Goal: Information Seeking & Learning: Learn about a topic

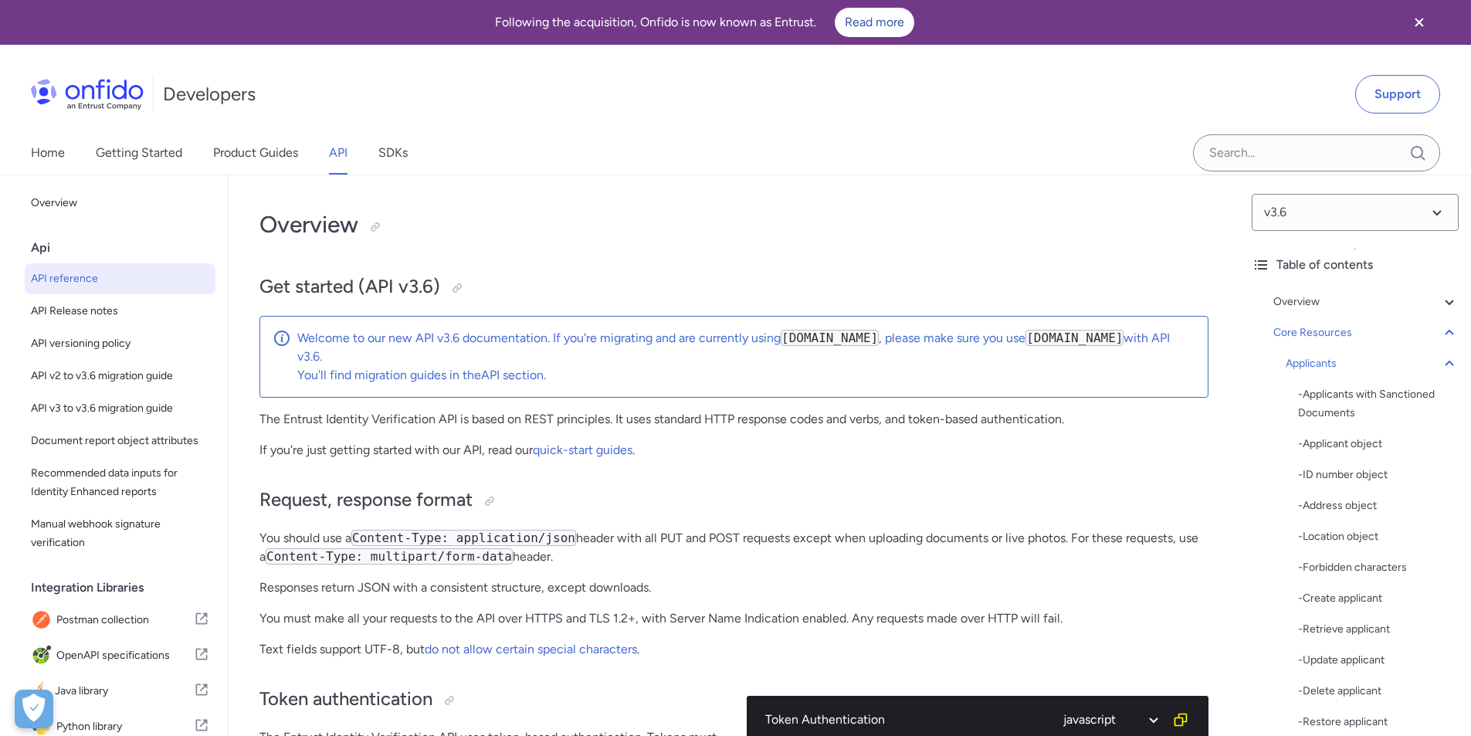
select select "javascript"
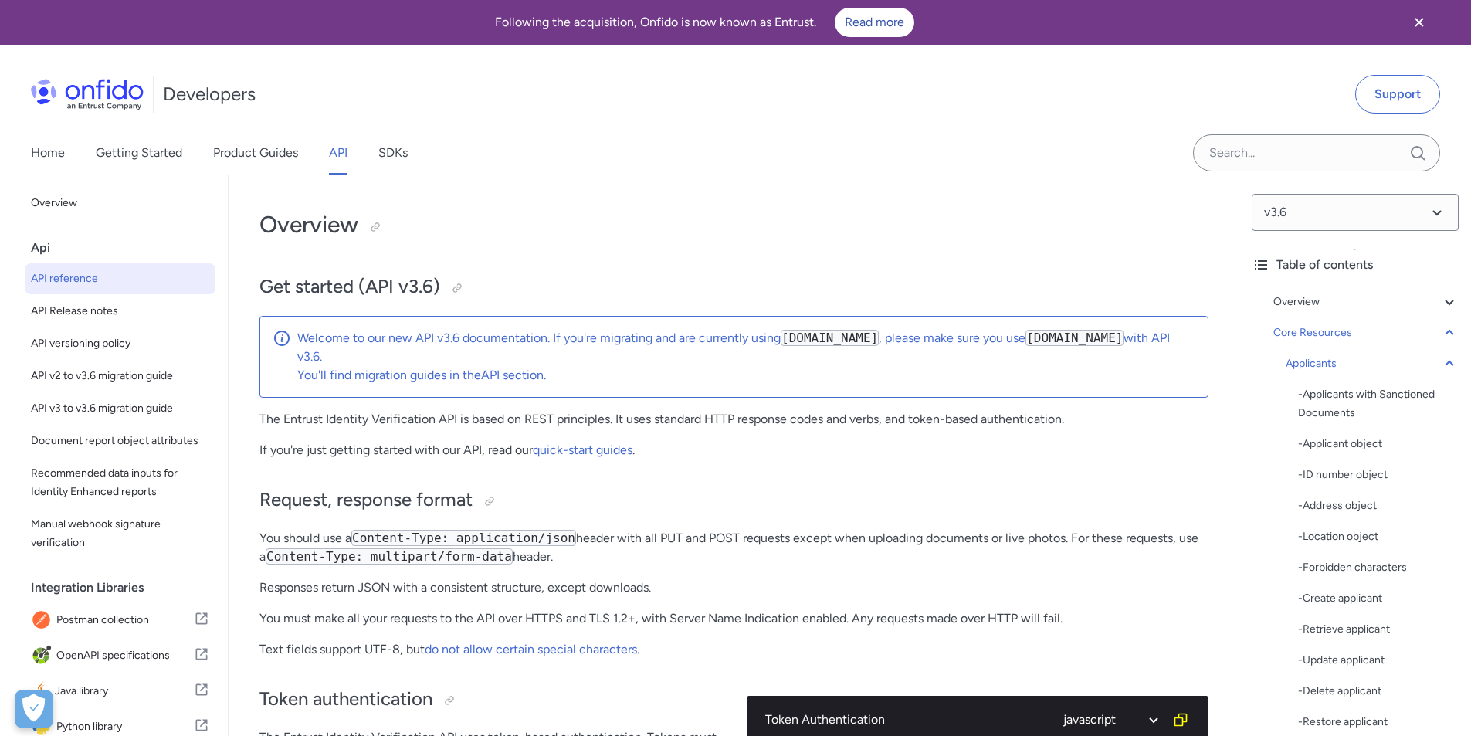
select select "javascript"
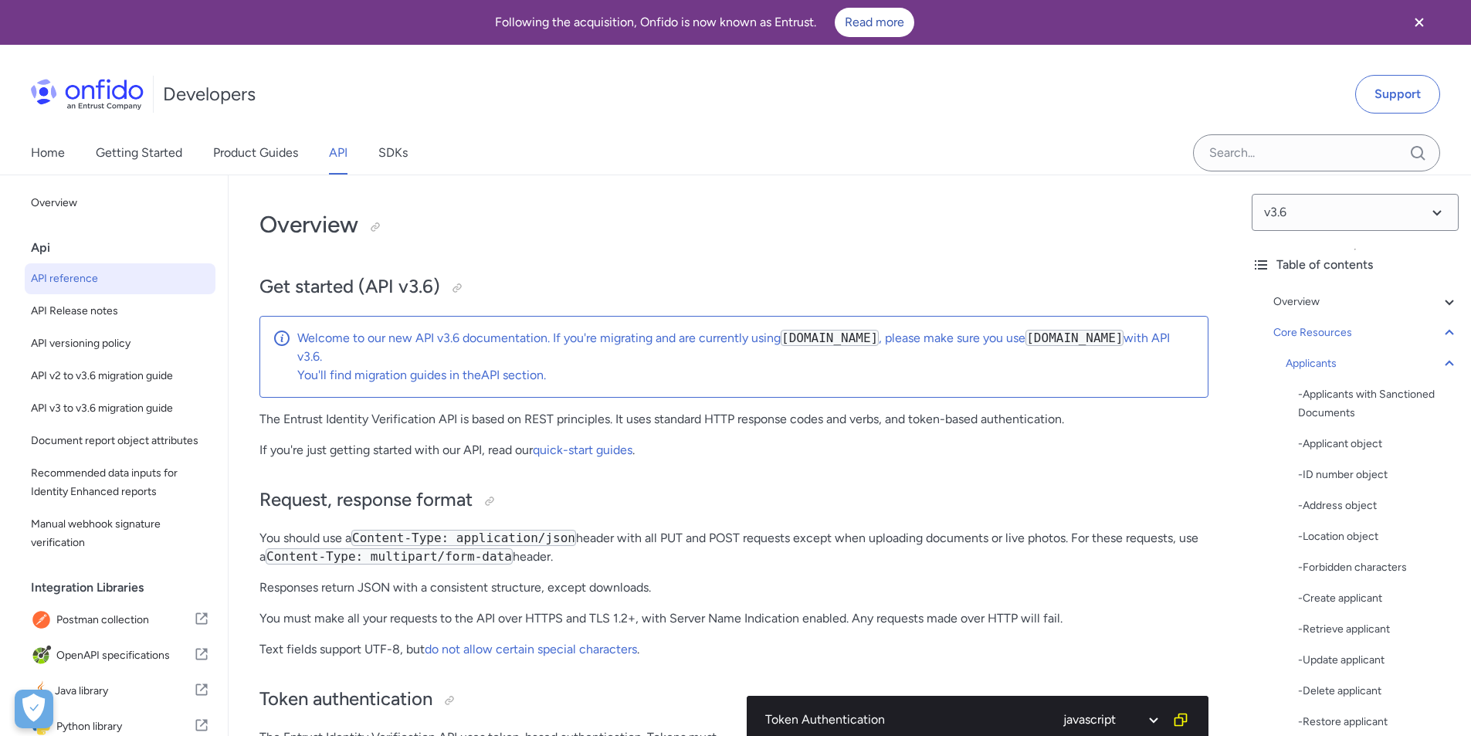
select select "javascript"
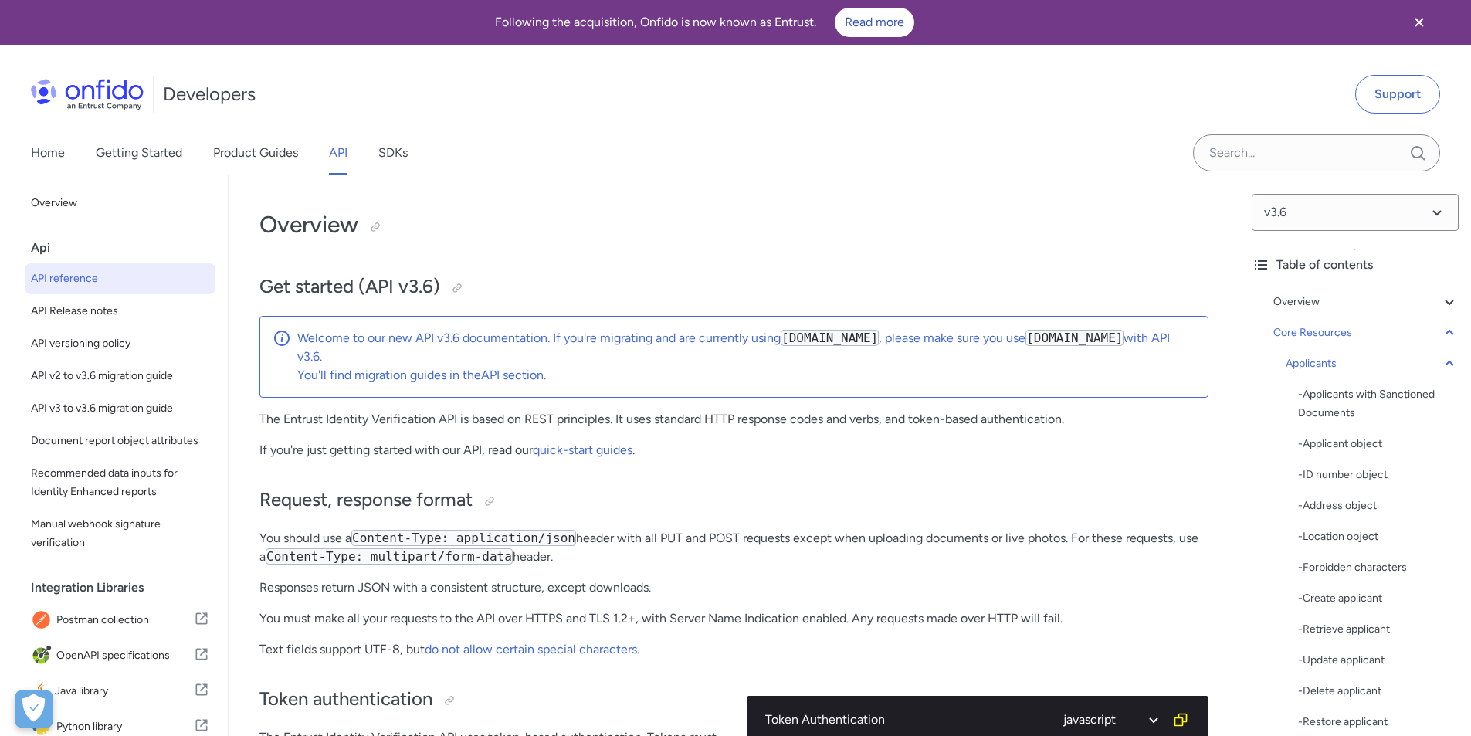
select select "javascript"
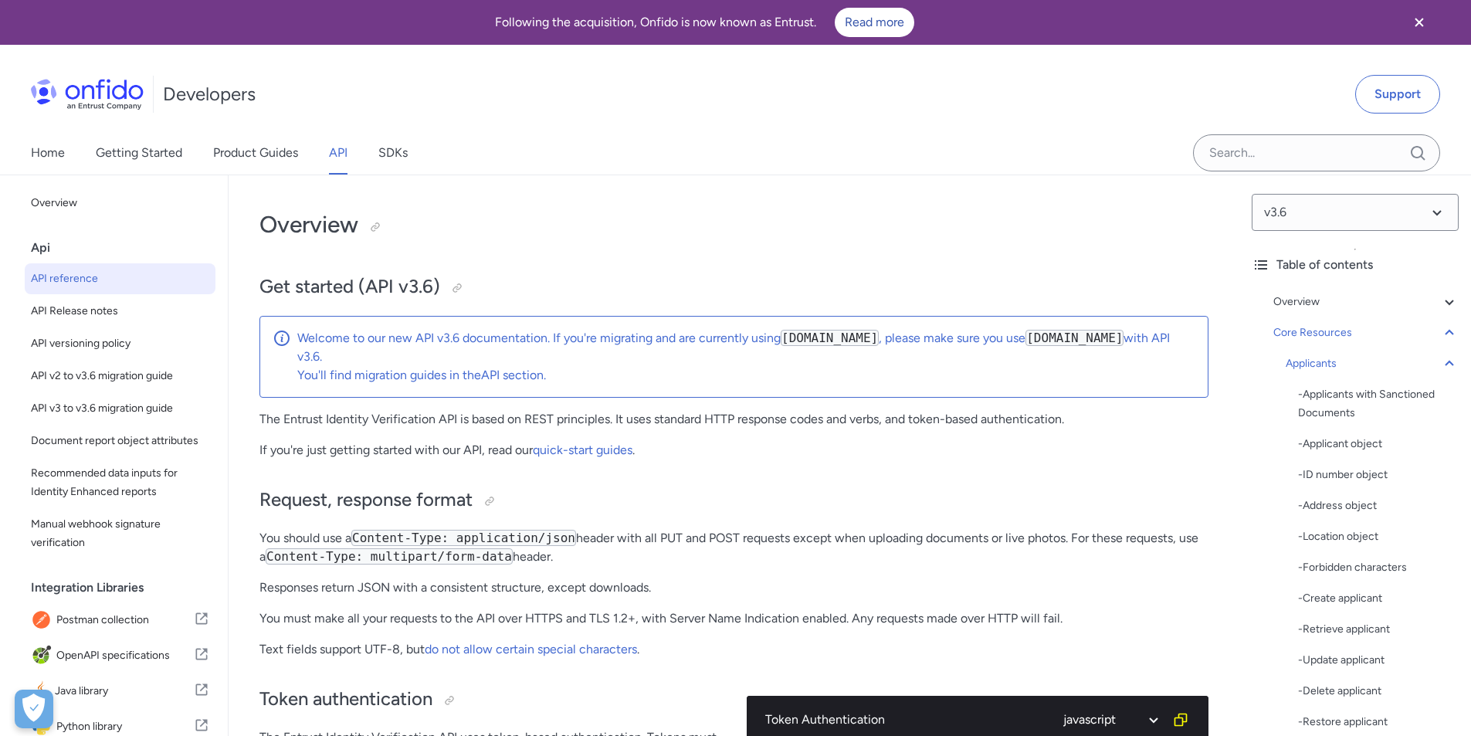
select select "javascript"
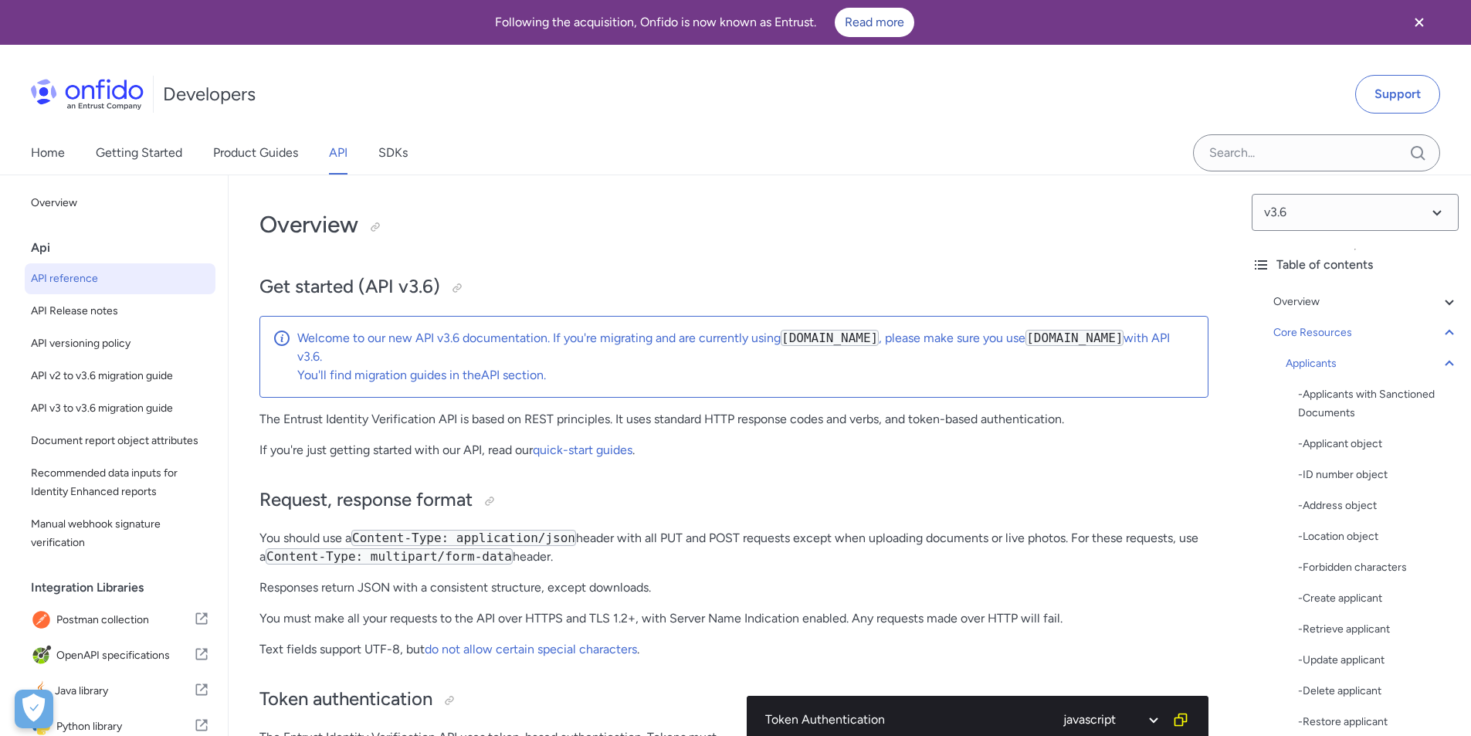
select select "javascript"
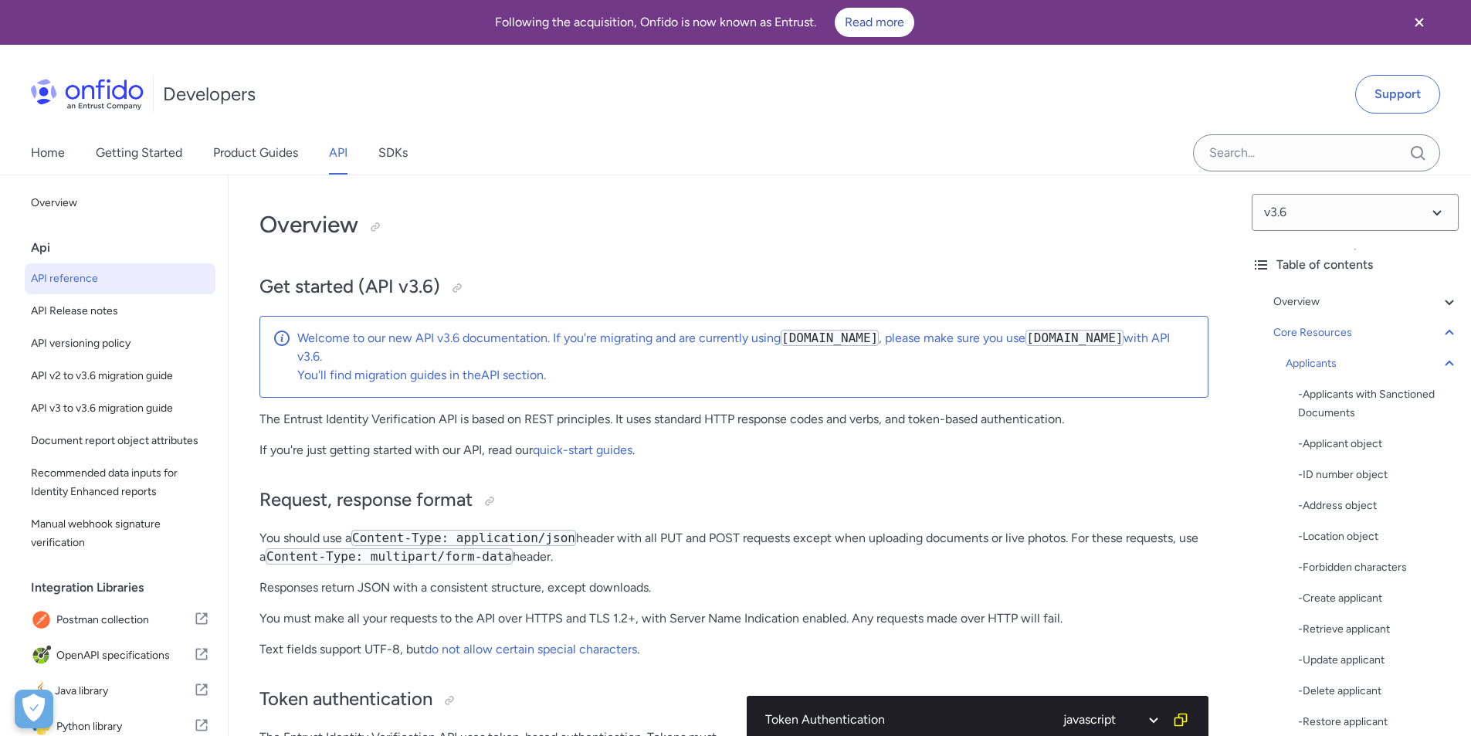
select select "javascript"
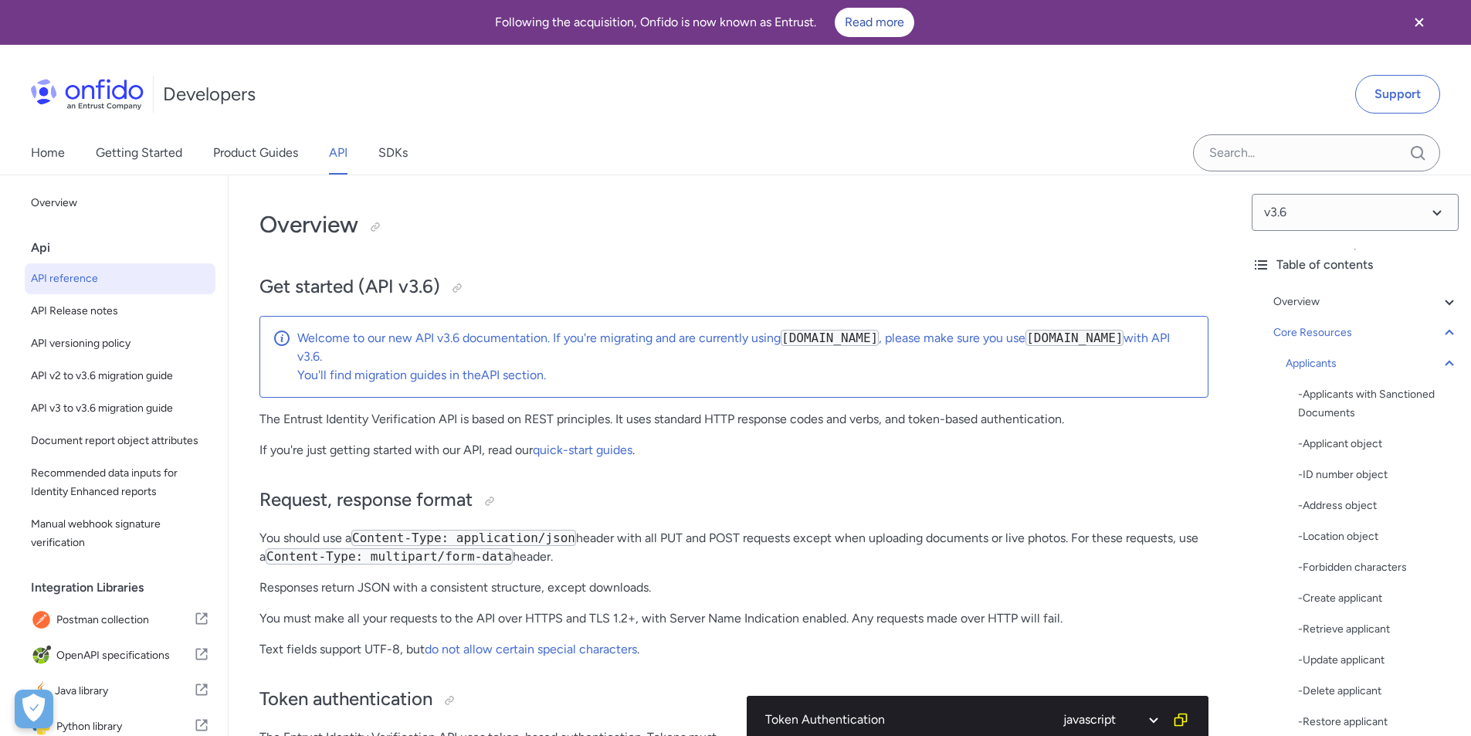
select select "javascript"
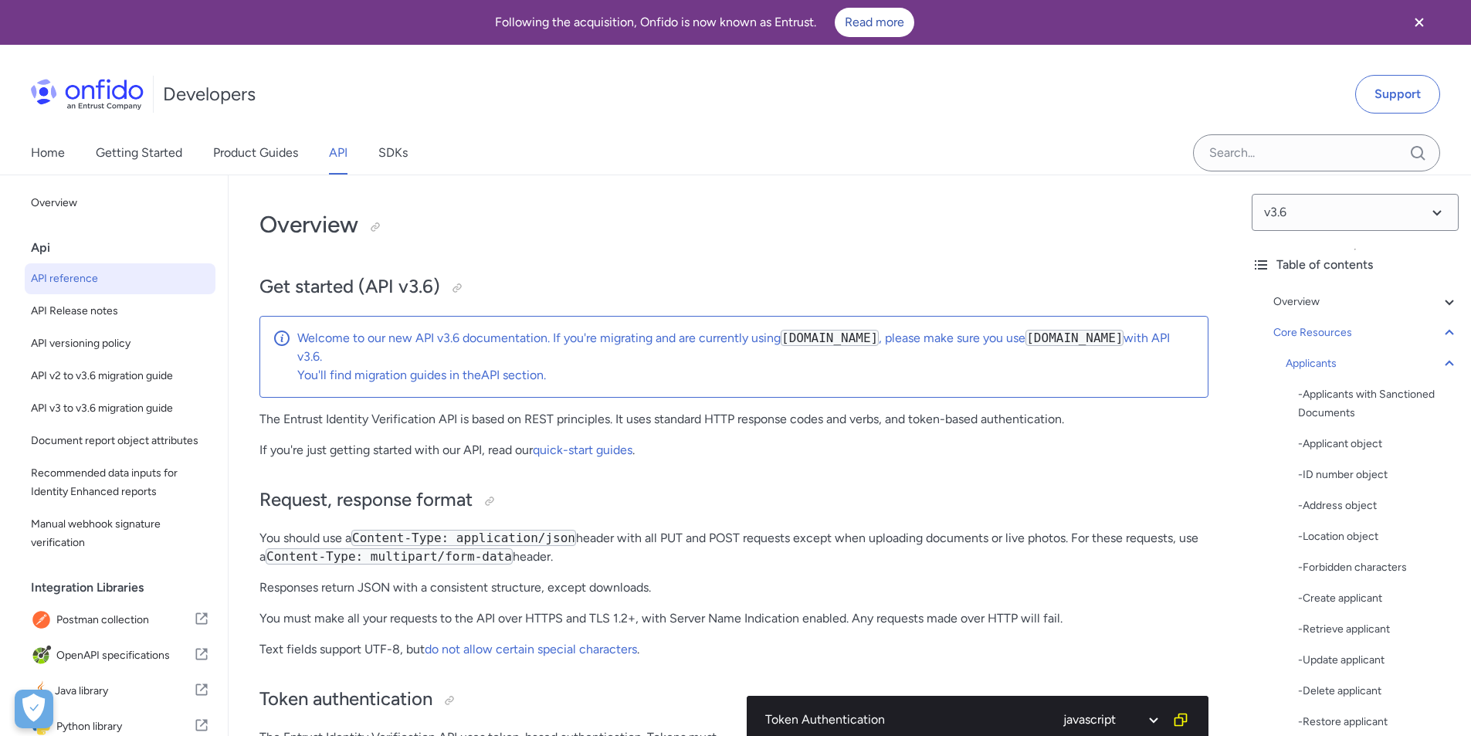
select select "javascript"
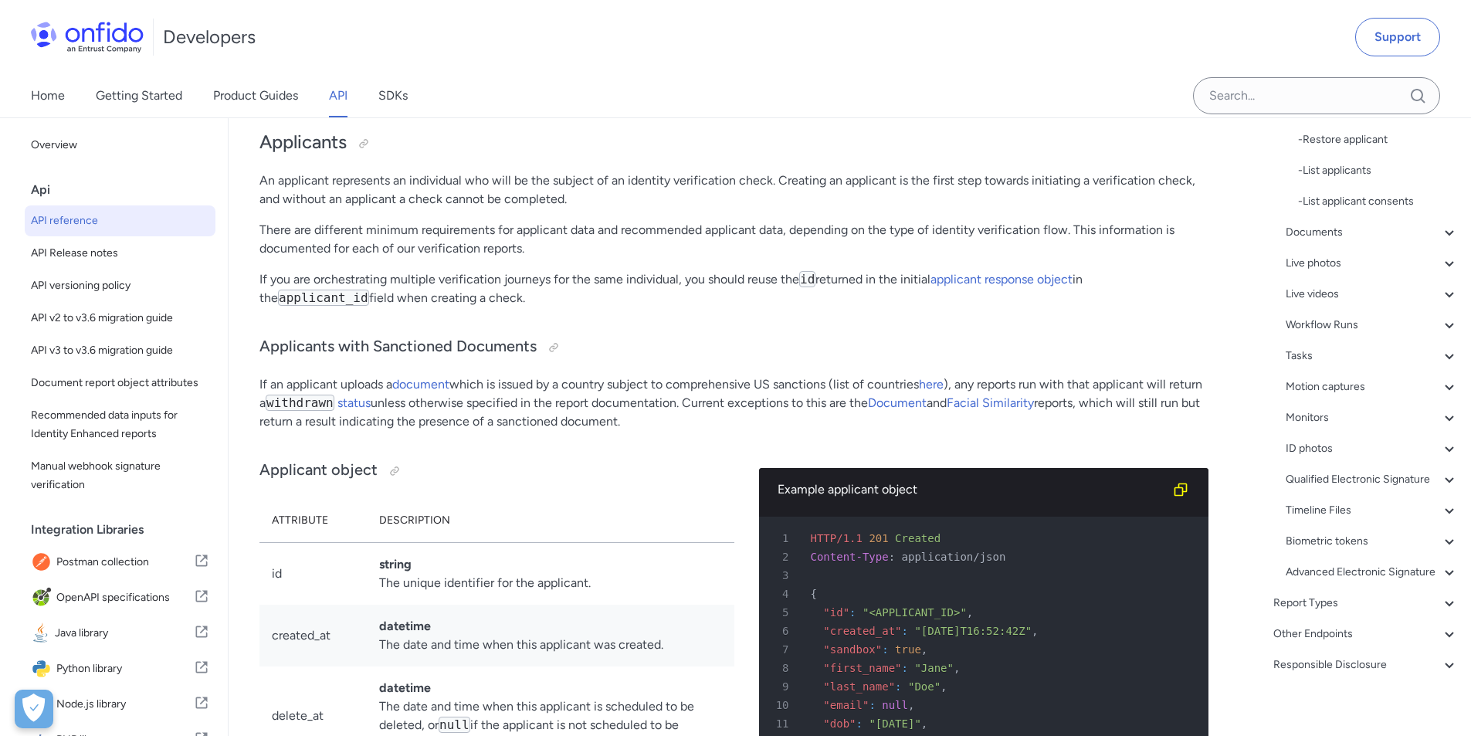
scroll to position [574, 0]
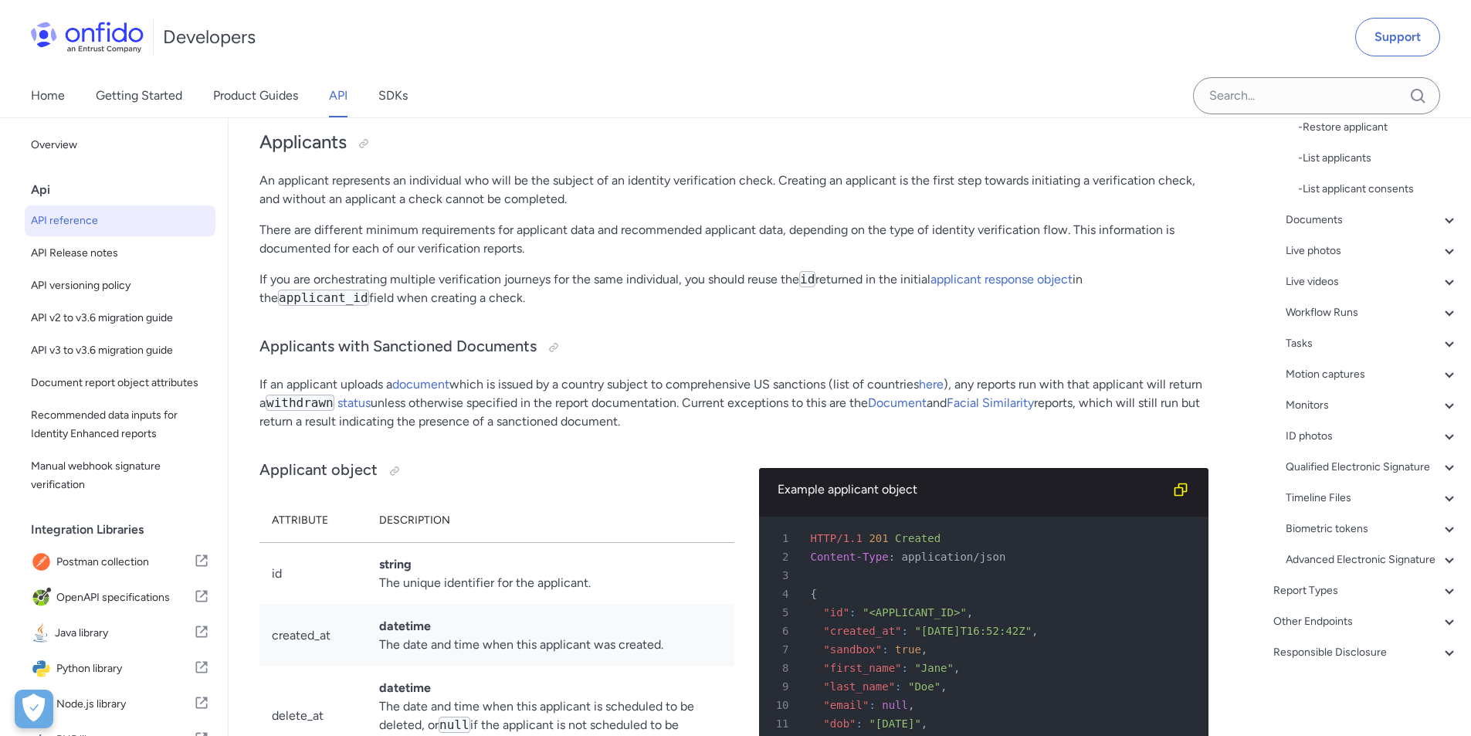
click at [1337, 619] on div "Other Endpoints" at bounding box center [1366, 621] width 185 height 19
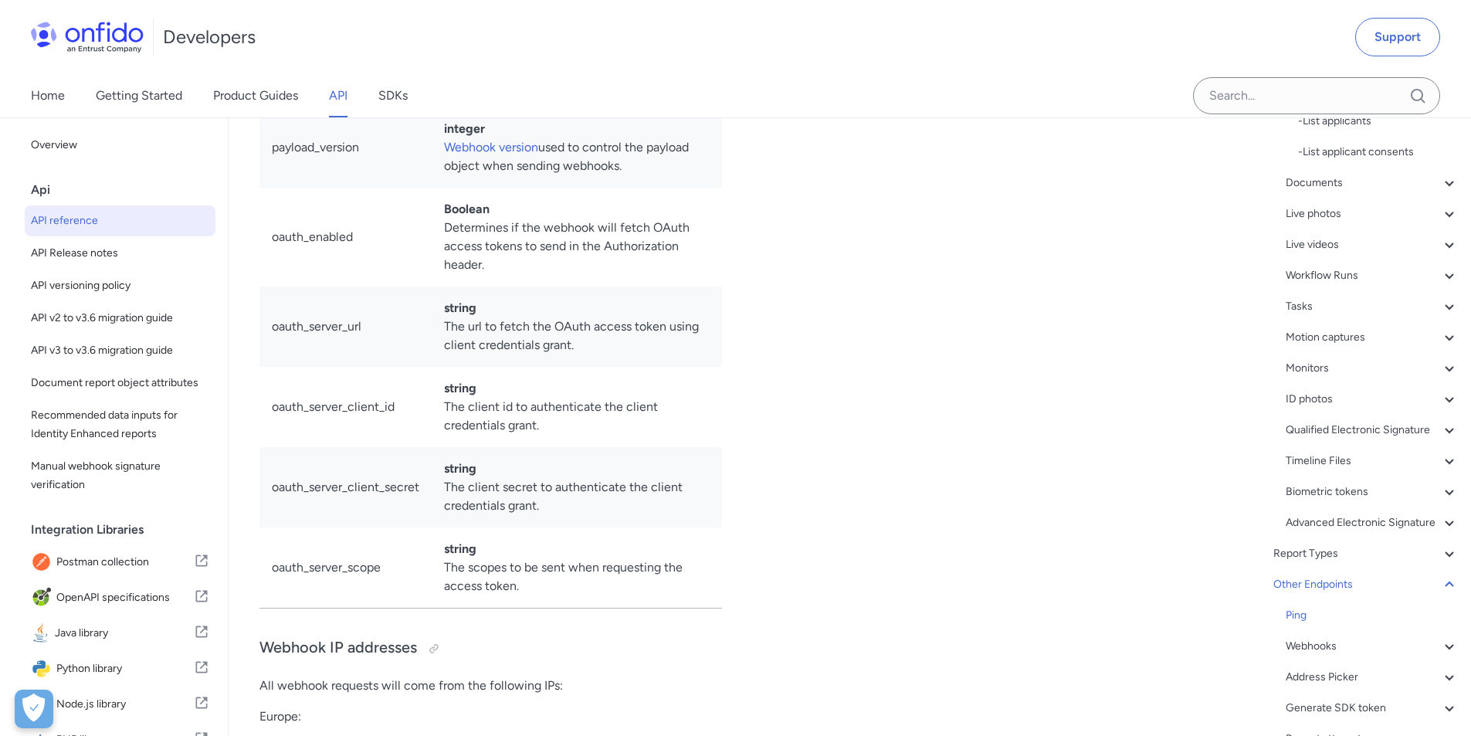
scroll to position [42, 0]
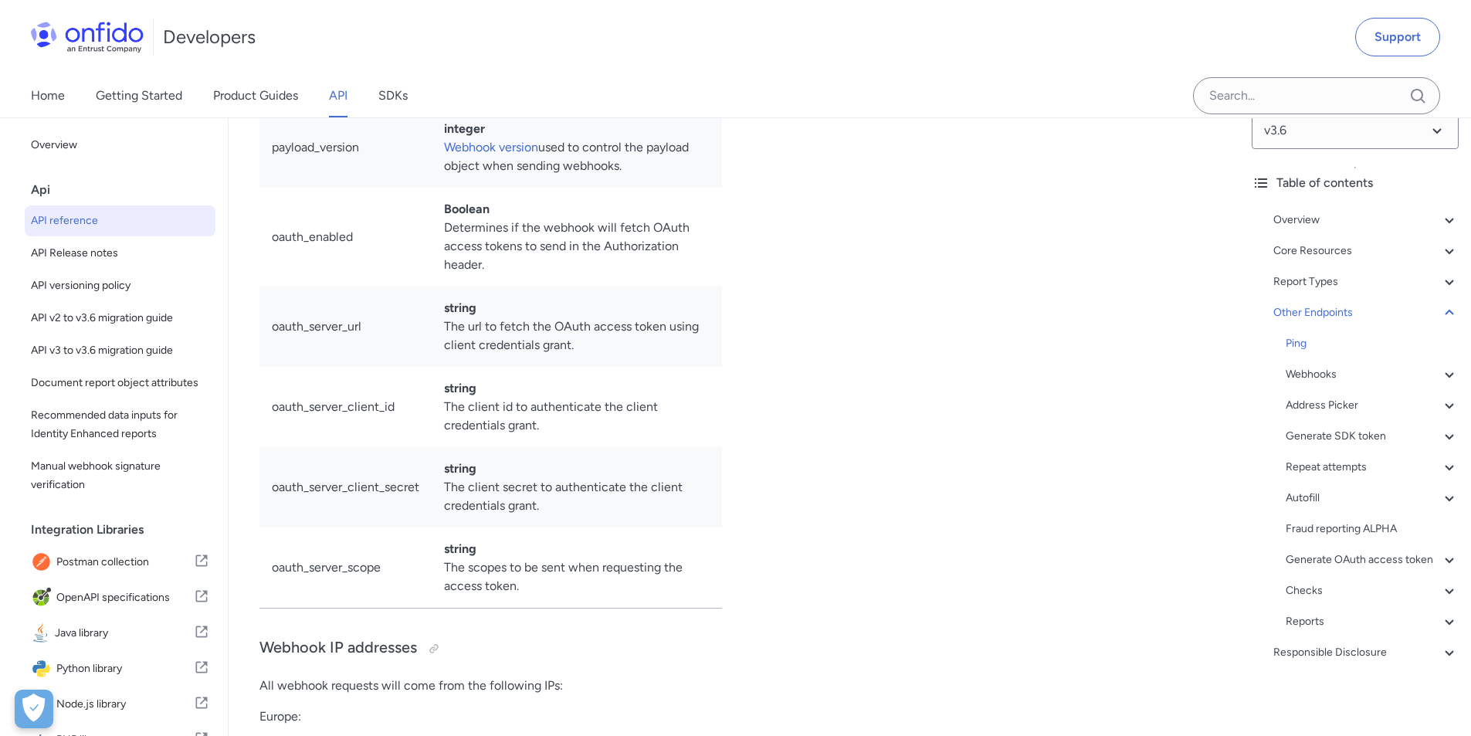
click at [1336, 365] on div "Webhooks" at bounding box center [1372, 374] width 173 height 19
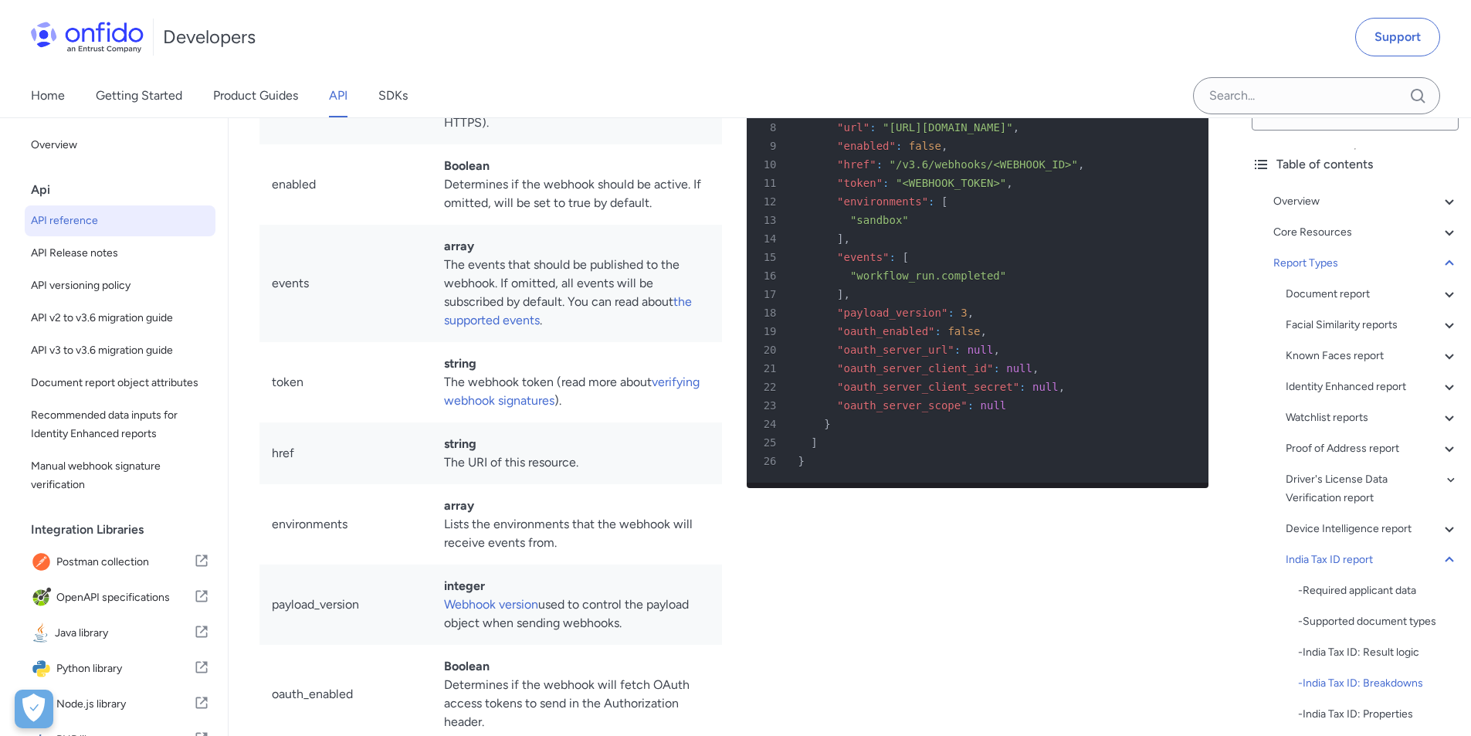
scroll to position [116525, 0]
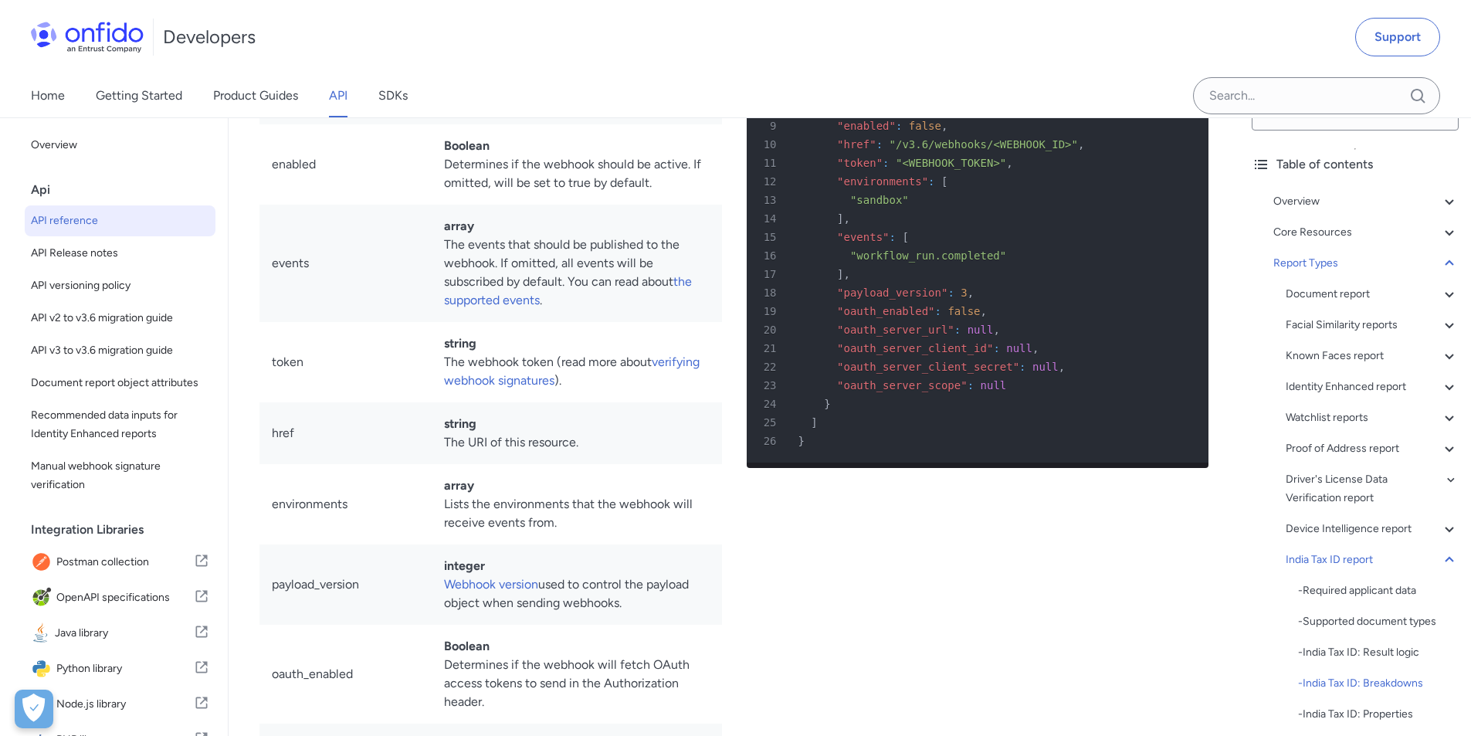
click at [1440, 205] on icon at bounding box center [1449, 201] width 19 height 19
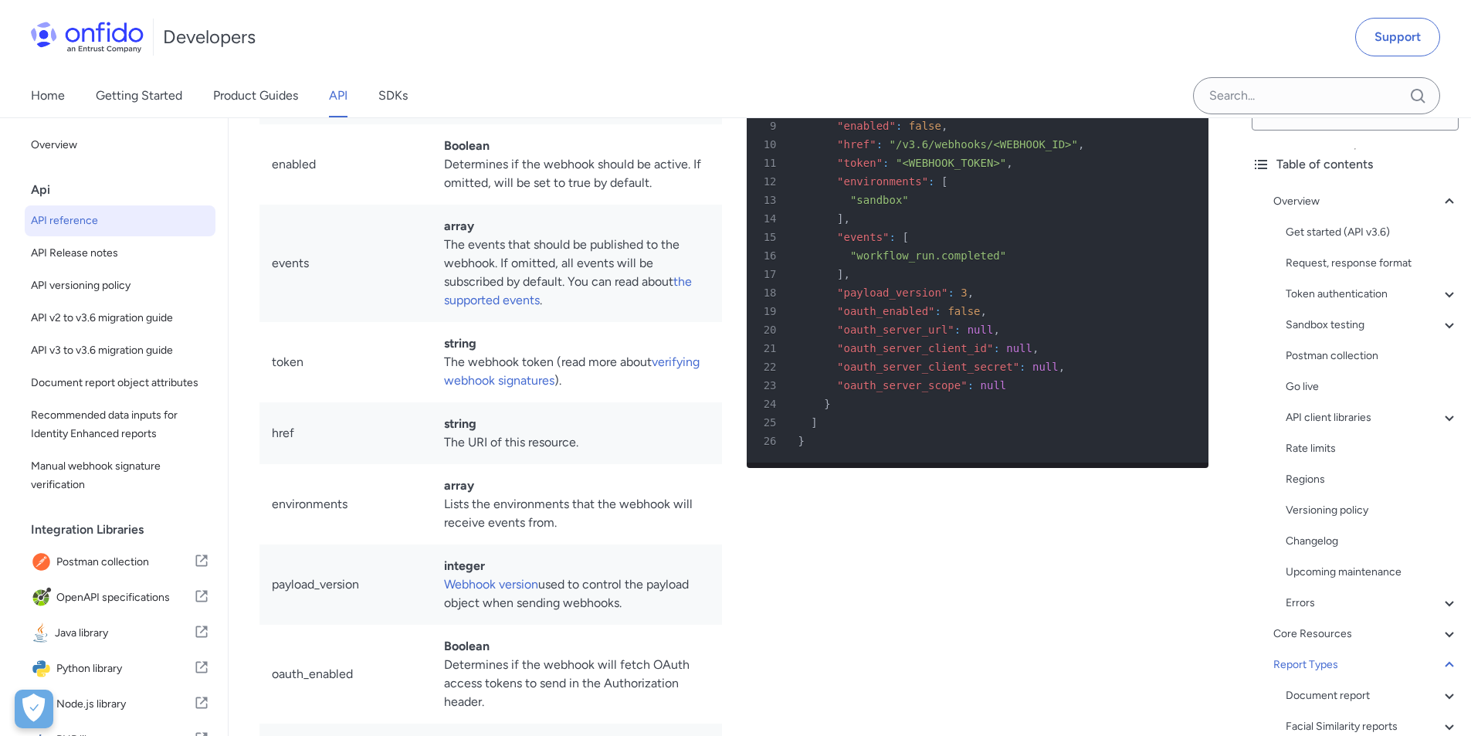
scroll to position [175, 0]
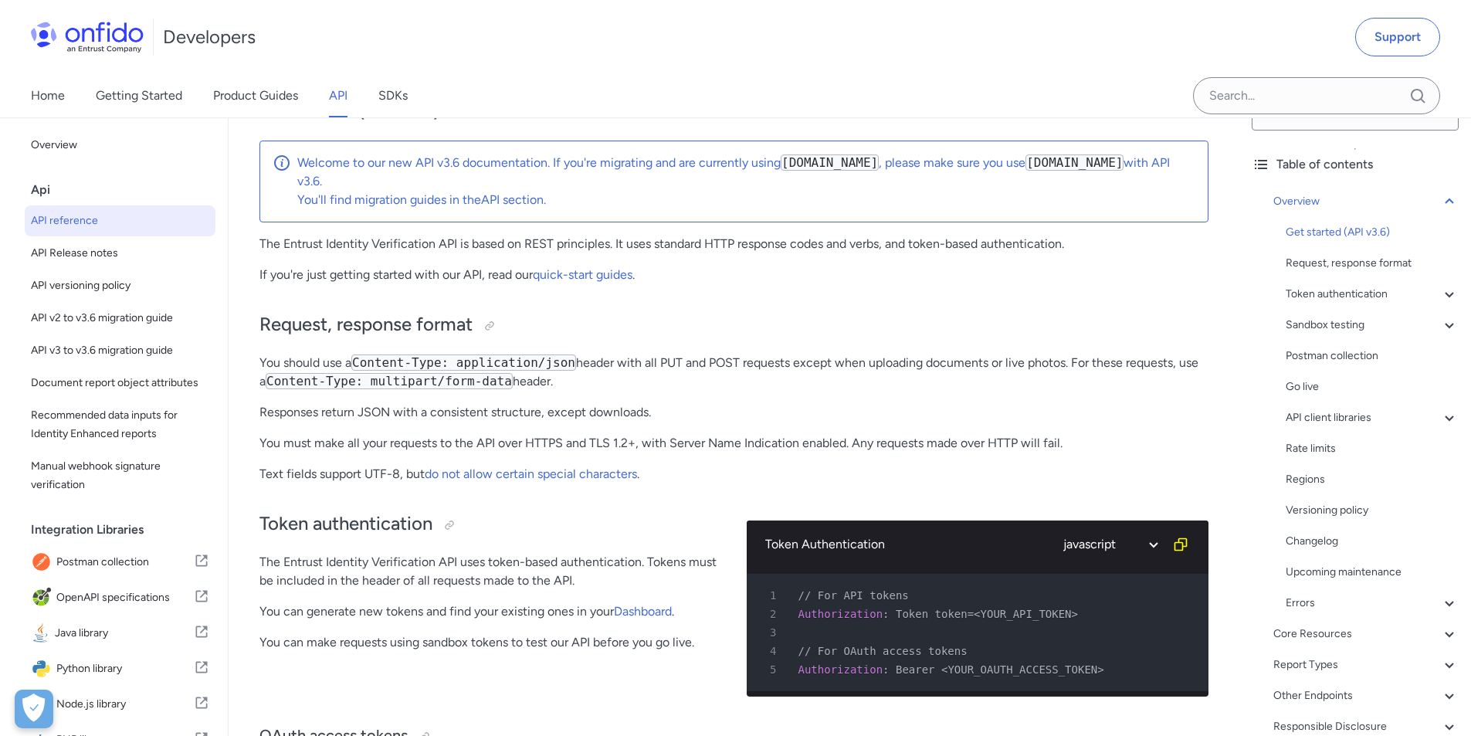
click at [1440, 326] on icon at bounding box center [1449, 325] width 19 height 19
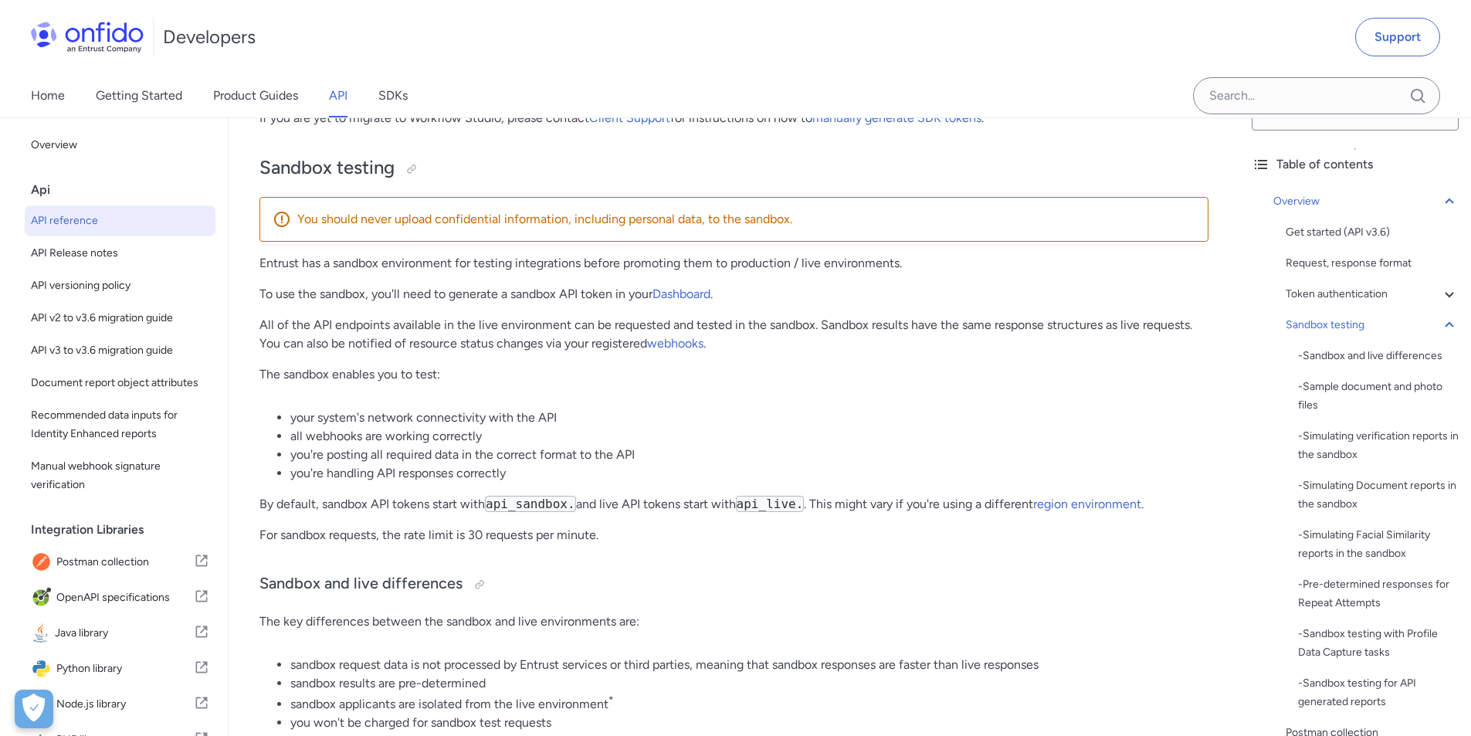
click at [1359, 355] on div "- Sandbox and live differences" at bounding box center [1378, 356] width 161 height 19
